Goal: Task Accomplishment & Management: Use online tool/utility

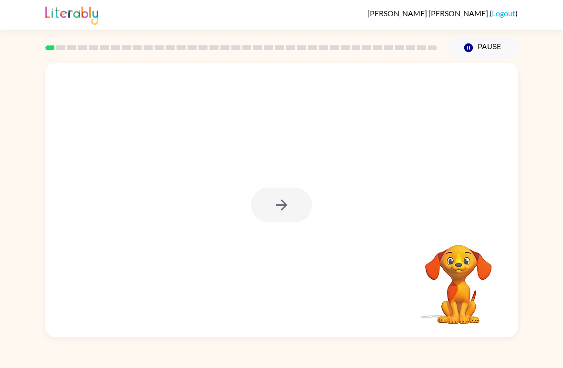
click at [454, 277] on video "Your browser must support playing .mp4 files to use Literably. Please try using…" at bounding box center [458, 277] width 95 height 95
click at [291, 208] on div at bounding box center [281, 205] width 61 height 35
click at [288, 206] on icon "button" at bounding box center [282, 205] width 17 height 17
click at [486, 58] on button "Pause Pause" at bounding box center [483, 48] width 69 height 22
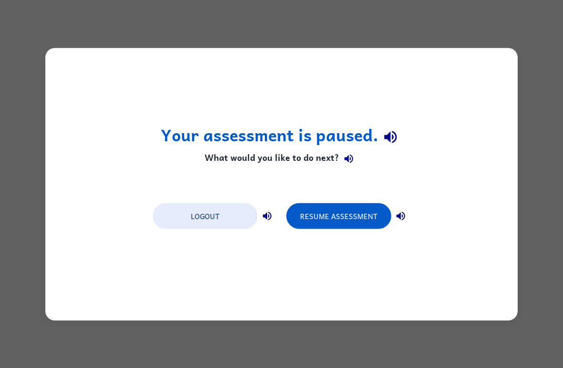
click at [353, 218] on button "Resume Assessment" at bounding box center [338, 216] width 105 height 26
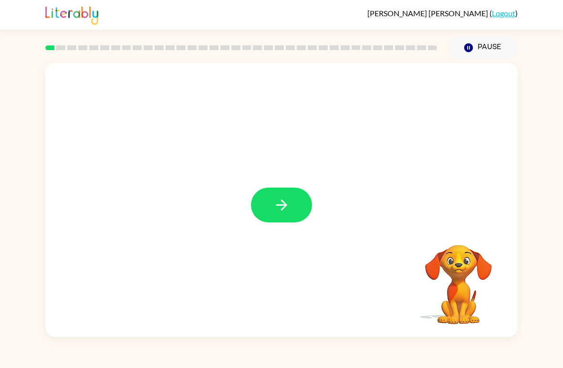
click at [288, 200] on icon "button" at bounding box center [282, 205] width 17 height 17
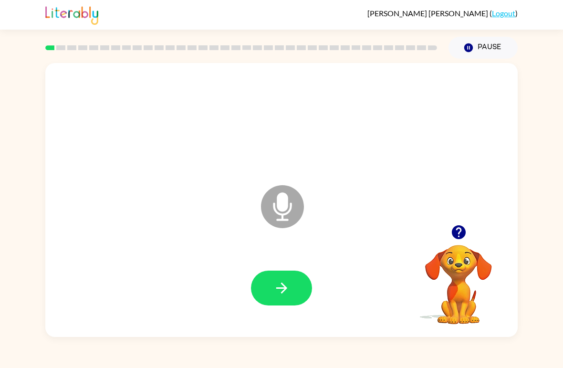
click at [291, 280] on button "button" at bounding box center [281, 288] width 61 height 35
click at [285, 294] on icon "button" at bounding box center [282, 288] width 17 height 17
click at [289, 290] on icon "button" at bounding box center [282, 288] width 17 height 17
click at [291, 285] on button "button" at bounding box center [281, 288] width 61 height 35
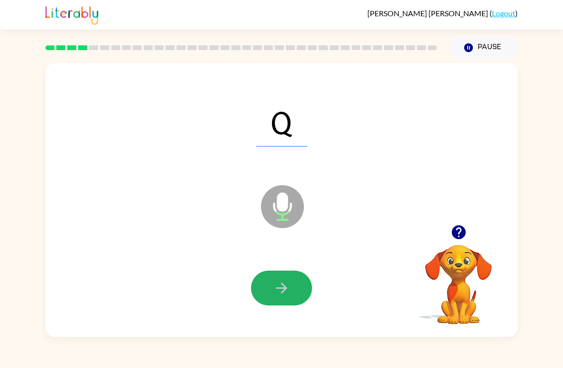
click at [286, 287] on icon "button" at bounding box center [282, 288] width 17 height 17
click at [285, 285] on icon "button" at bounding box center [282, 288] width 17 height 17
click at [292, 286] on button "button" at bounding box center [281, 288] width 61 height 35
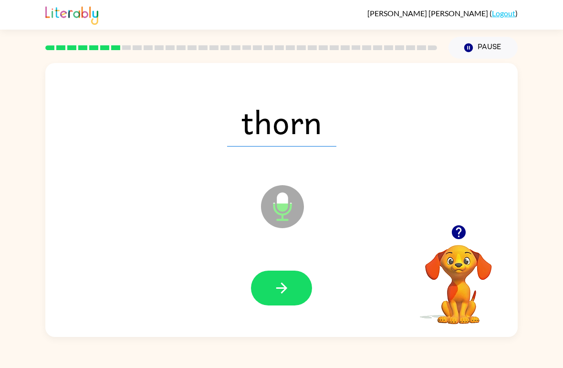
click at [290, 292] on icon "button" at bounding box center [282, 288] width 17 height 17
click at [284, 288] on icon "button" at bounding box center [282, 288] width 17 height 17
click at [282, 280] on icon "button" at bounding box center [282, 288] width 17 height 17
click at [284, 283] on icon "button" at bounding box center [282, 288] width 17 height 17
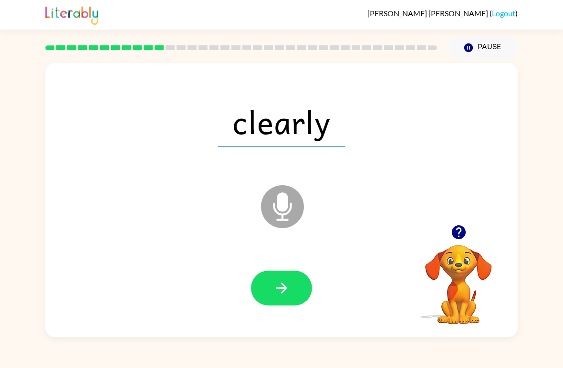
click at [286, 284] on icon "button" at bounding box center [282, 288] width 17 height 17
click at [286, 289] on icon "button" at bounding box center [281, 288] width 11 height 11
click at [282, 285] on icon "button" at bounding box center [282, 288] width 17 height 17
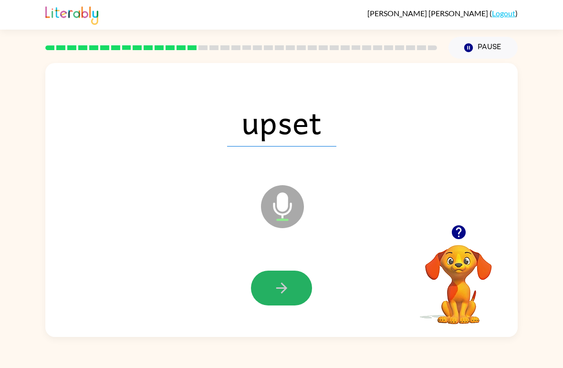
click at [286, 285] on icon "button" at bounding box center [282, 288] width 17 height 17
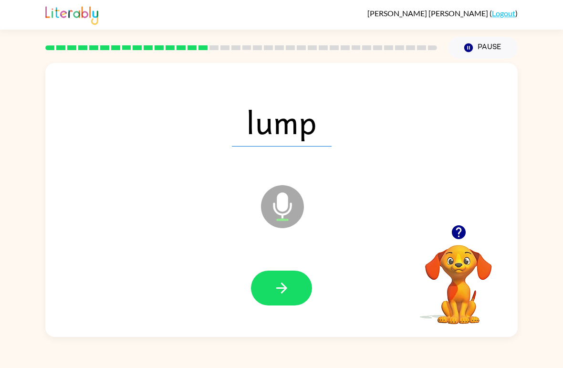
click at [283, 283] on icon "button" at bounding box center [282, 288] width 17 height 17
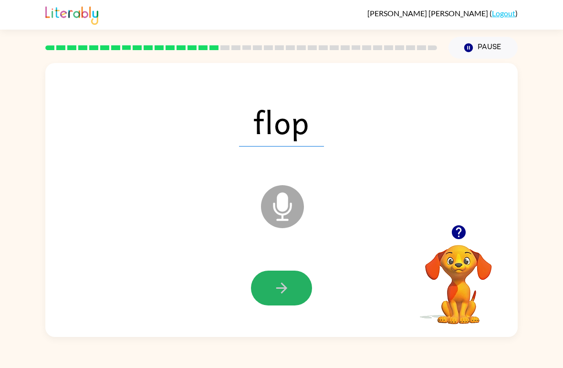
click at [282, 288] on icon "button" at bounding box center [282, 288] width 17 height 17
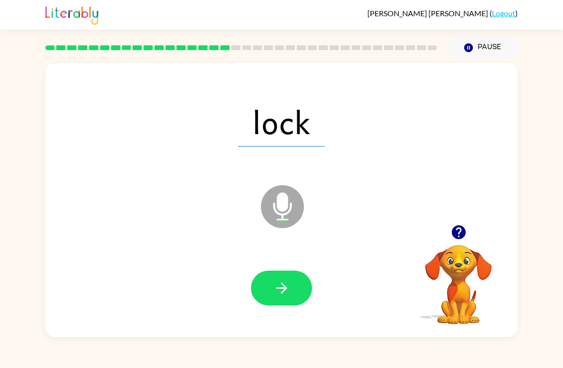
click at [278, 277] on button "button" at bounding box center [281, 288] width 61 height 35
click at [289, 283] on icon "button" at bounding box center [282, 288] width 17 height 17
click at [285, 289] on icon "button" at bounding box center [281, 288] width 11 height 11
click at [286, 286] on icon "button" at bounding box center [282, 288] width 17 height 17
click at [285, 287] on icon "button" at bounding box center [281, 288] width 11 height 11
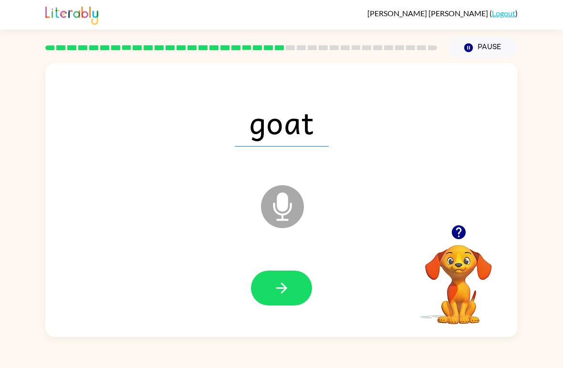
click at [276, 285] on icon "button" at bounding box center [282, 288] width 17 height 17
click at [292, 283] on button "button" at bounding box center [281, 288] width 61 height 35
click at [283, 286] on icon "button" at bounding box center [282, 288] width 17 height 17
click at [289, 283] on icon "button" at bounding box center [282, 288] width 17 height 17
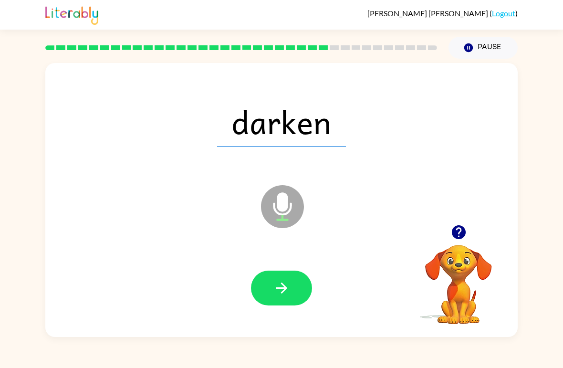
click at [280, 286] on icon "button" at bounding box center [282, 288] width 17 height 17
click at [277, 286] on icon "button" at bounding box center [282, 288] width 17 height 17
click at [290, 285] on button "button" at bounding box center [281, 288] width 61 height 35
click at [289, 285] on icon "button" at bounding box center [282, 288] width 17 height 17
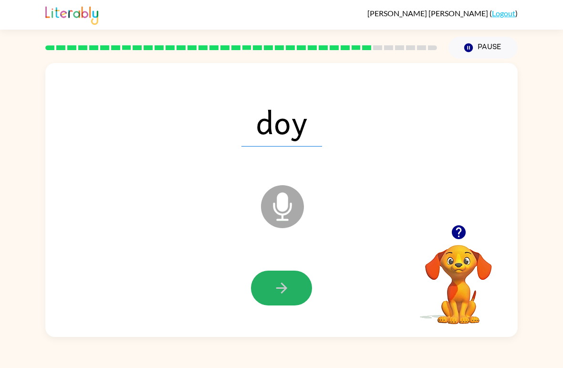
click at [289, 285] on icon "button" at bounding box center [282, 288] width 17 height 17
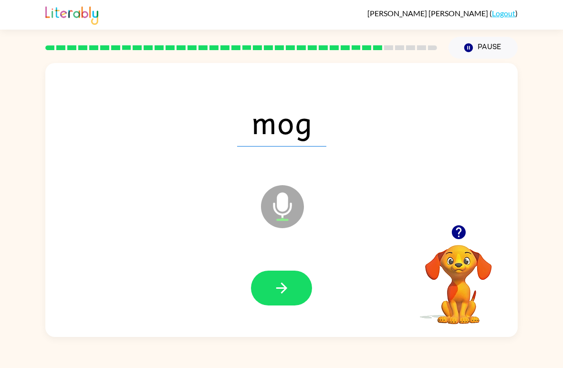
click at [288, 286] on icon "button" at bounding box center [282, 288] width 17 height 17
click at [288, 281] on icon "button" at bounding box center [282, 288] width 17 height 17
click at [281, 285] on icon "button" at bounding box center [282, 288] width 17 height 17
click at [281, 286] on icon "button" at bounding box center [282, 288] width 17 height 17
click at [292, 283] on button "button" at bounding box center [281, 288] width 61 height 35
